Goal: Information Seeking & Learning: Learn about a topic

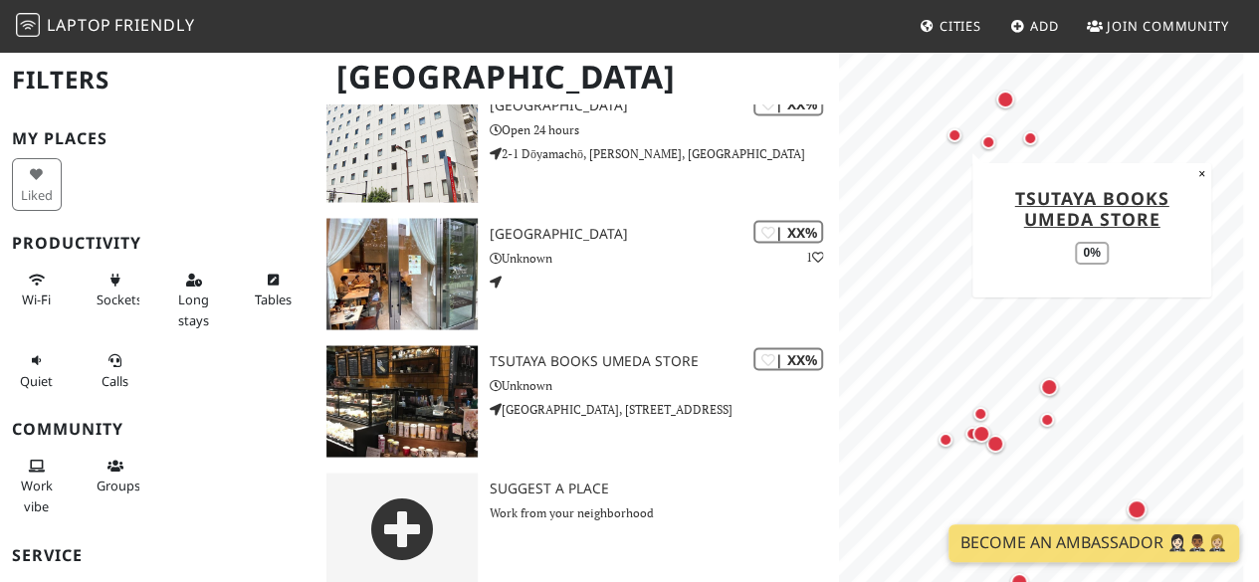
scroll to position [1739, 0]
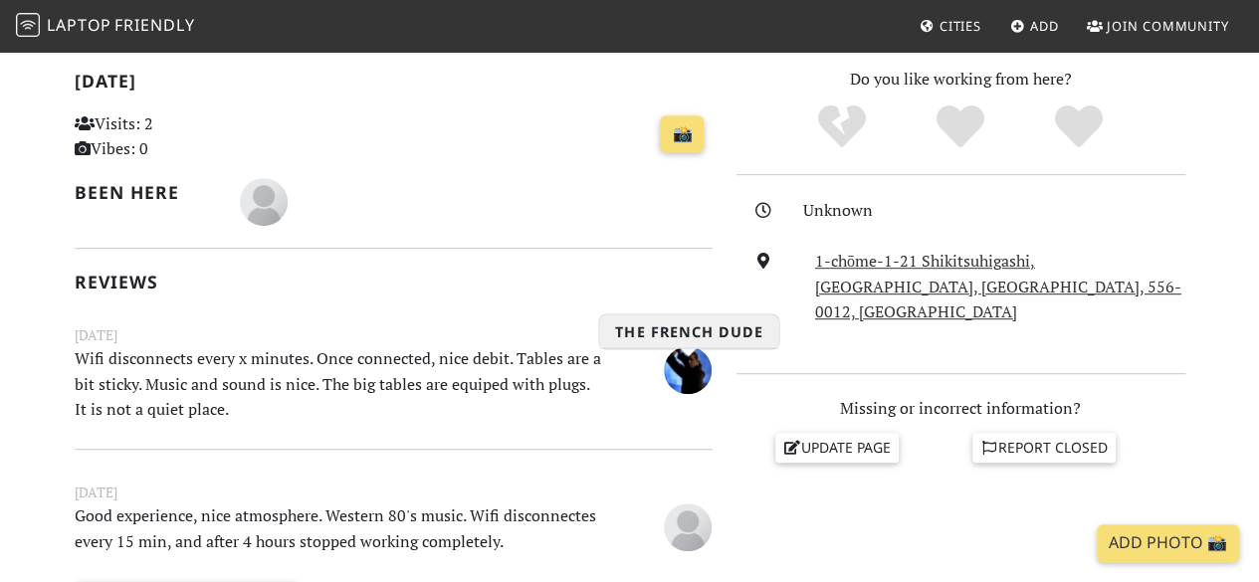
scroll to position [299, 0]
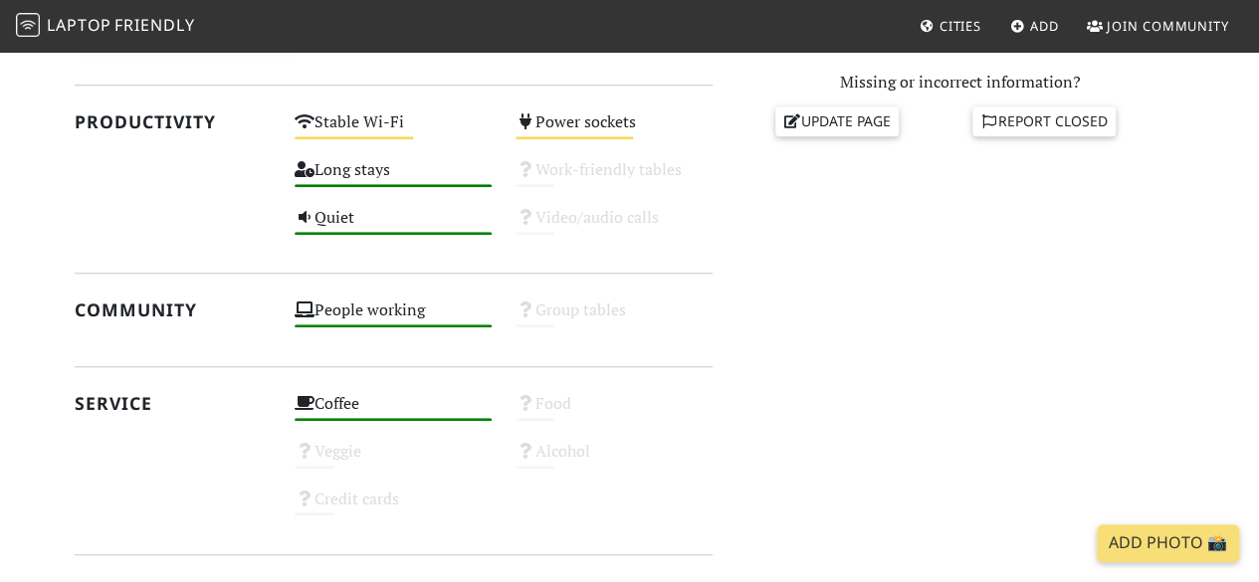
scroll to position [1211, 0]
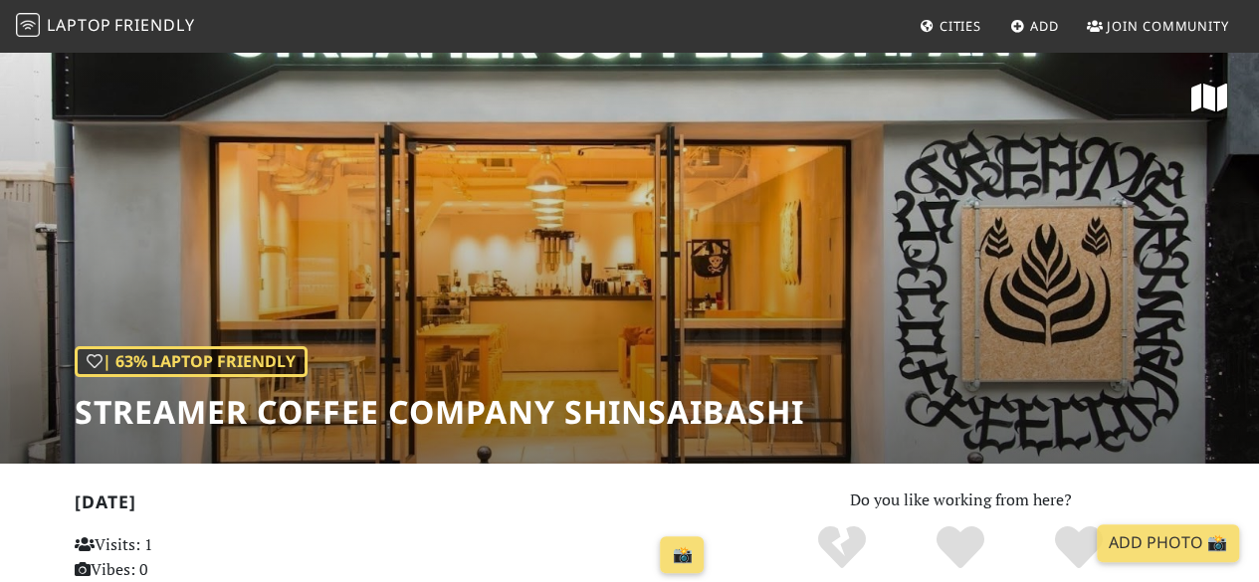
click at [696, 411] on h1 "Streamer Coffee Company Shinsaibashi" at bounding box center [440, 412] width 730 height 38
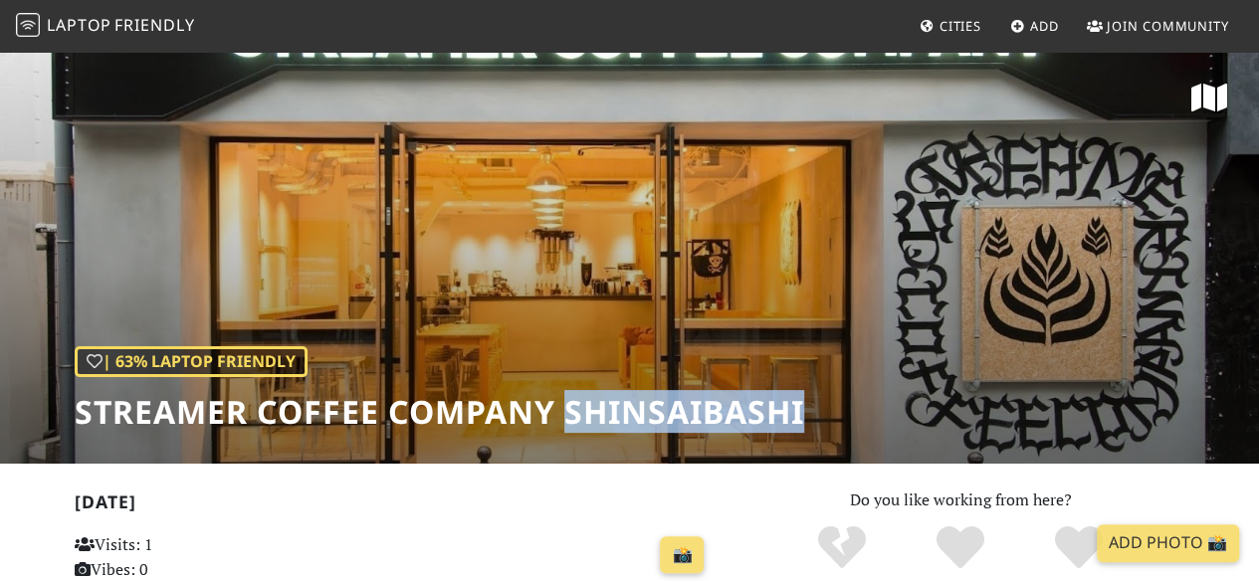
click at [696, 411] on h1 "Streamer Coffee Company Shinsaibashi" at bounding box center [440, 412] width 730 height 38
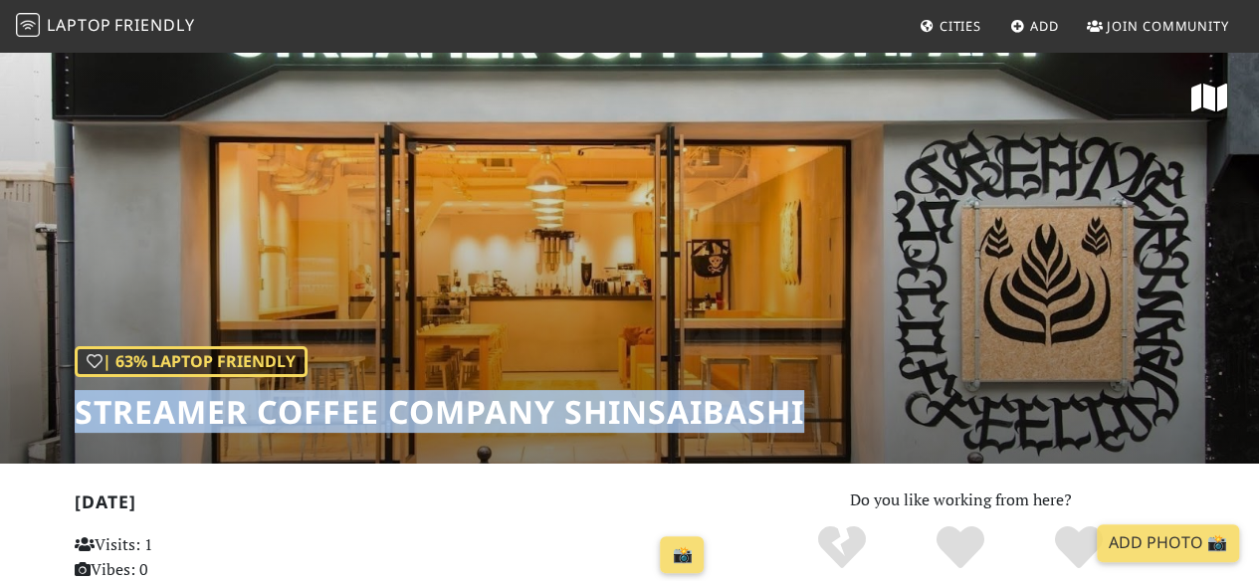
click at [696, 411] on h1 "Streamer Coffee Company Shinsaibashi" at bounding box center [440, 412] width 730 height 38
copy div "Streamer Coffee Company Shinsaibashi"
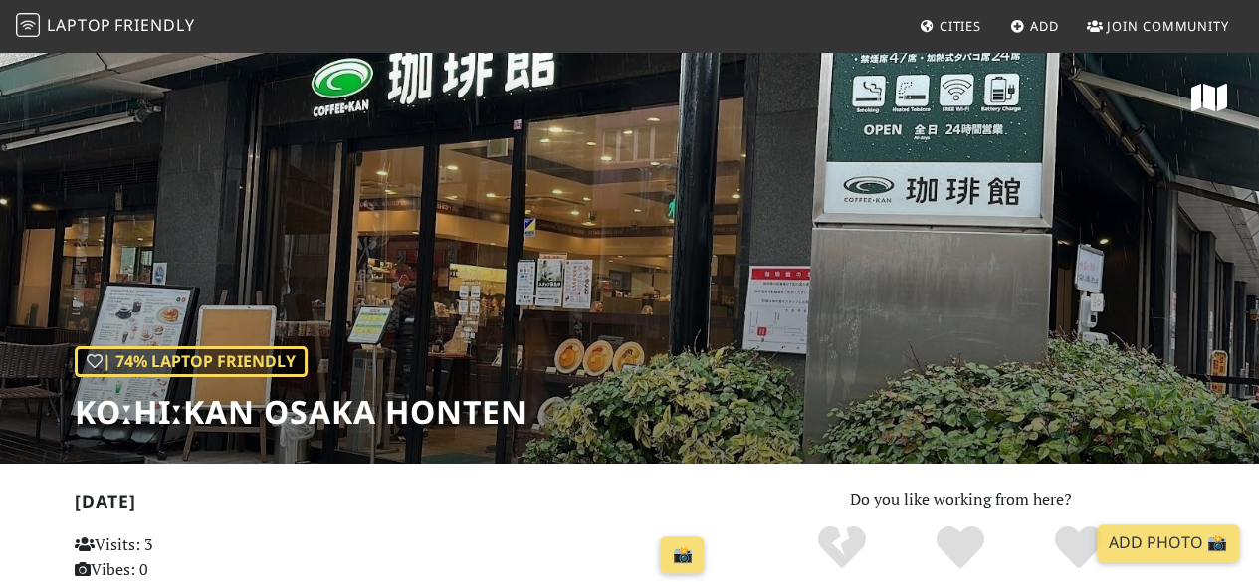
click at [406, 412] on h1 "KOːHIːKAN Osaka Honten" at bounding box center [301, 412] width 453 height 38
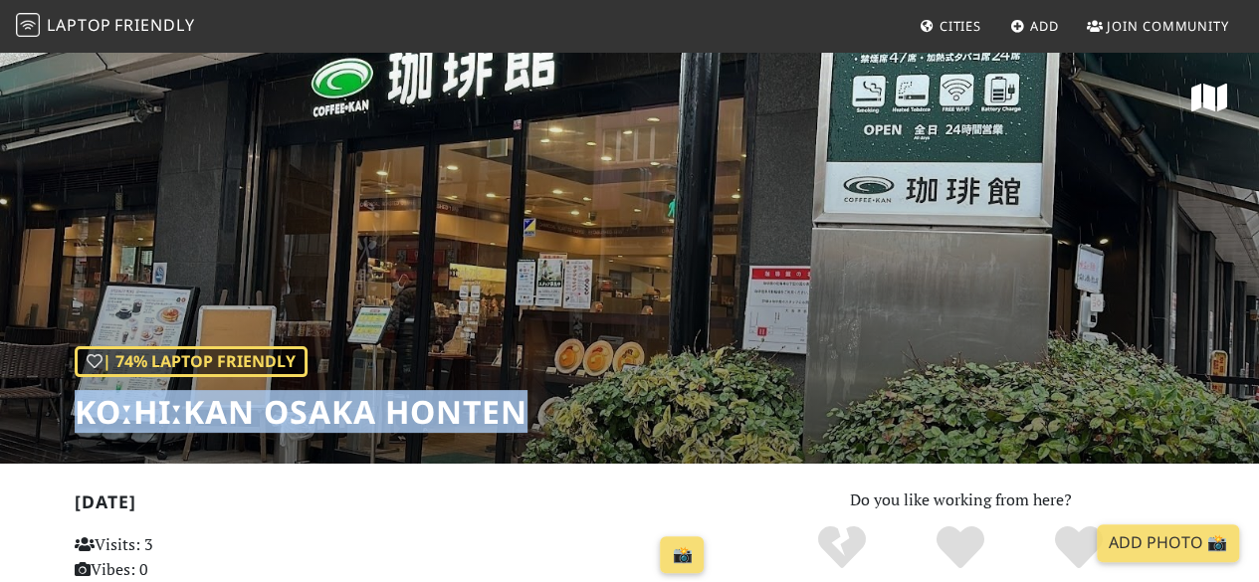
click at [406, 412] on h1 "KOːHIːKAN Osaka Honten" at bounding box center [301, 412] width 453 height 38
copy div "KOːHIːKAN Osaka Honten"
